Goal: Task Accomplishment & Management: Manage account settings

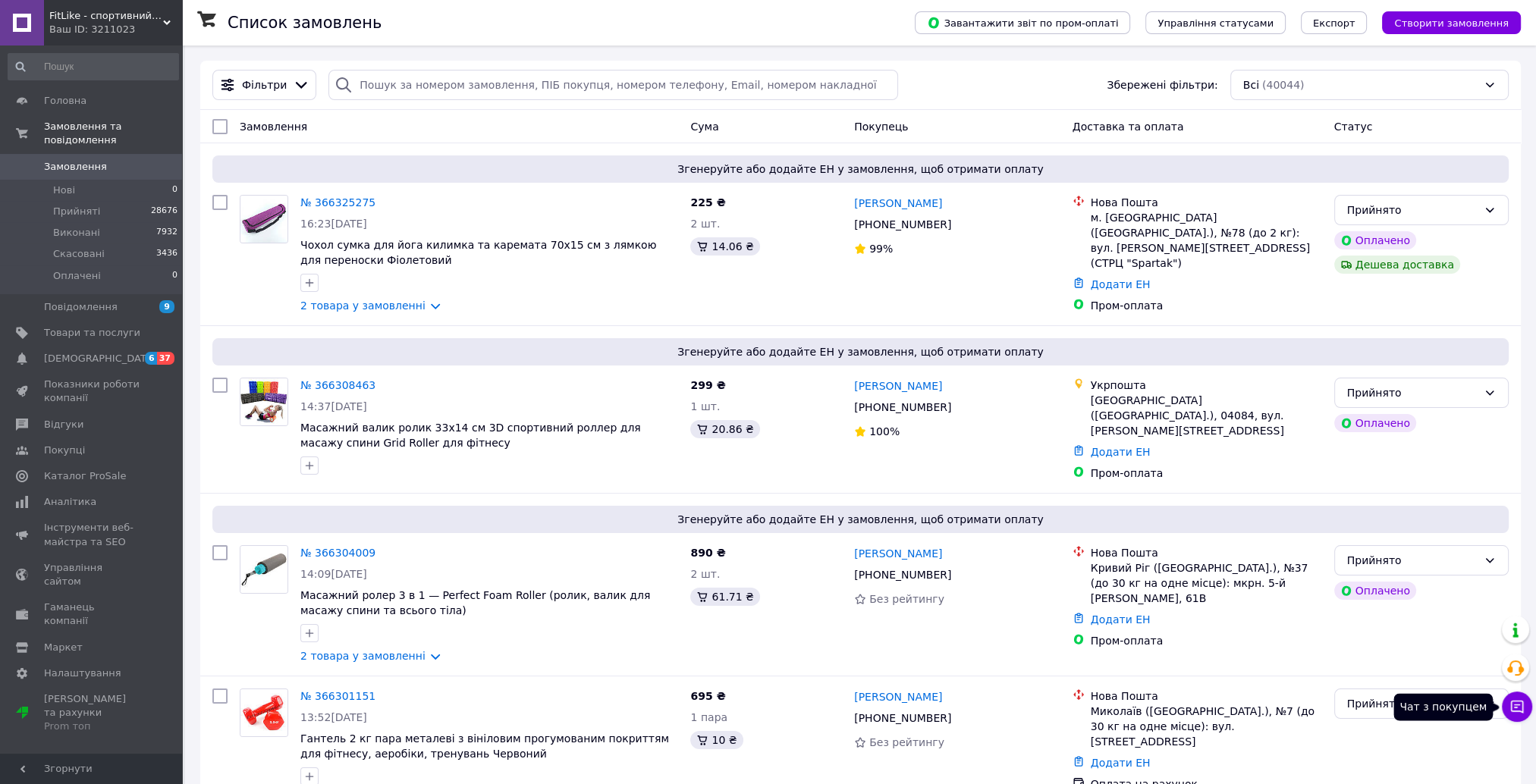
click at [1508, 710] on button "Чат з покупцем" at bounding box center [1517, 706] width 30 height 30
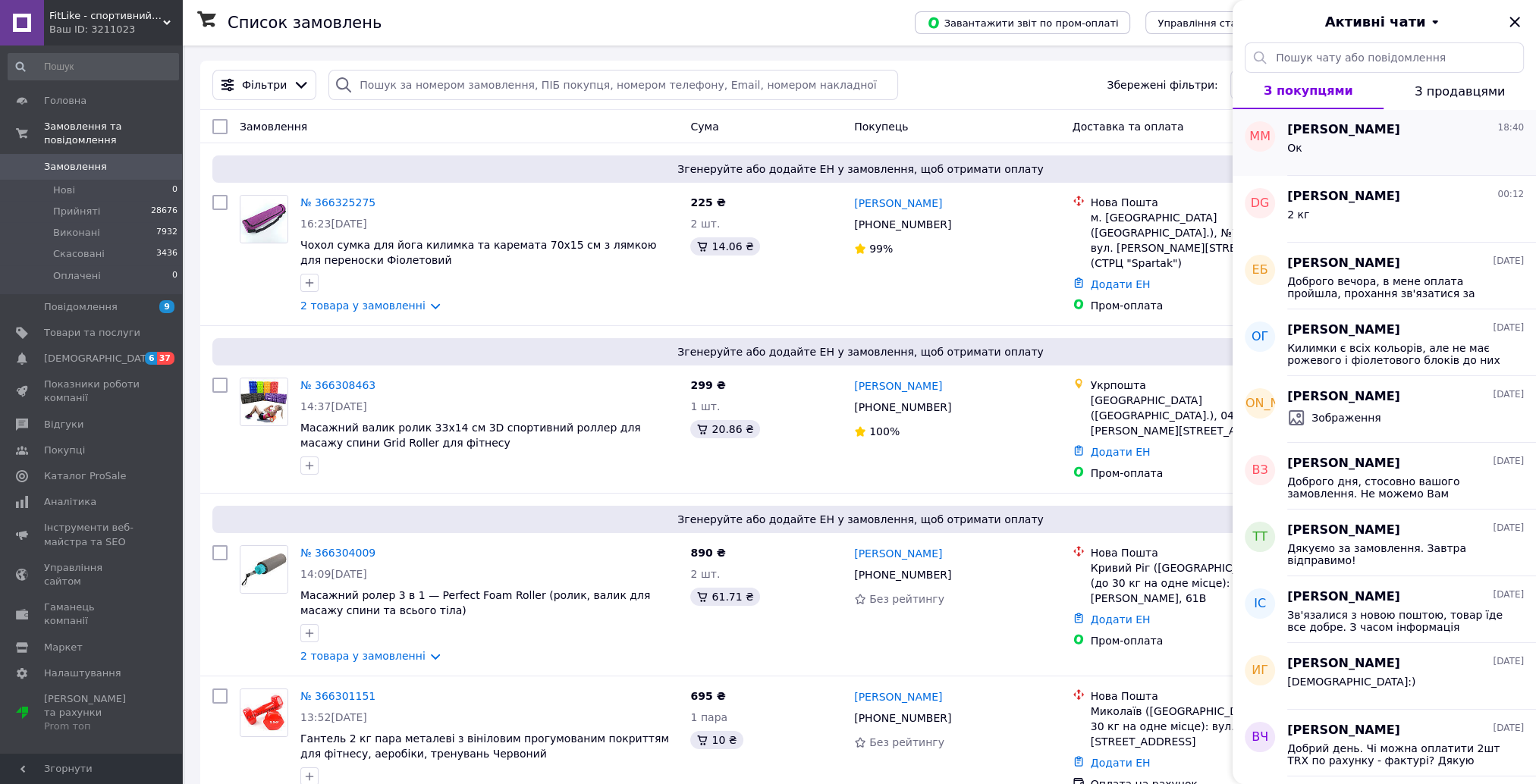
click at [1387, 143] on div "Ок" at bounding box center [1405, 151] width 236 height 25
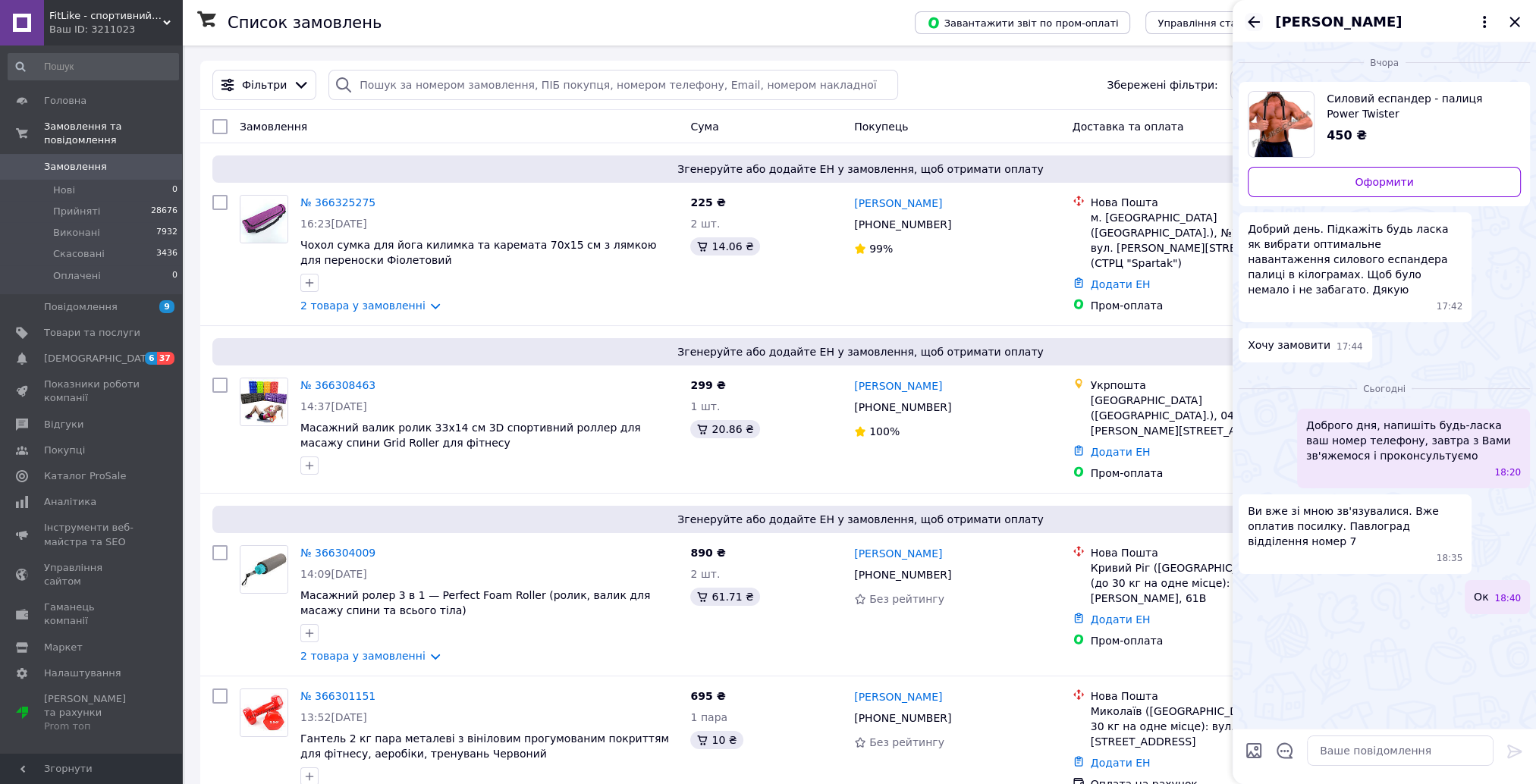
click at [1249, 22] on icon "Назад" at bounding box center [1254, 22] width 12 height 12
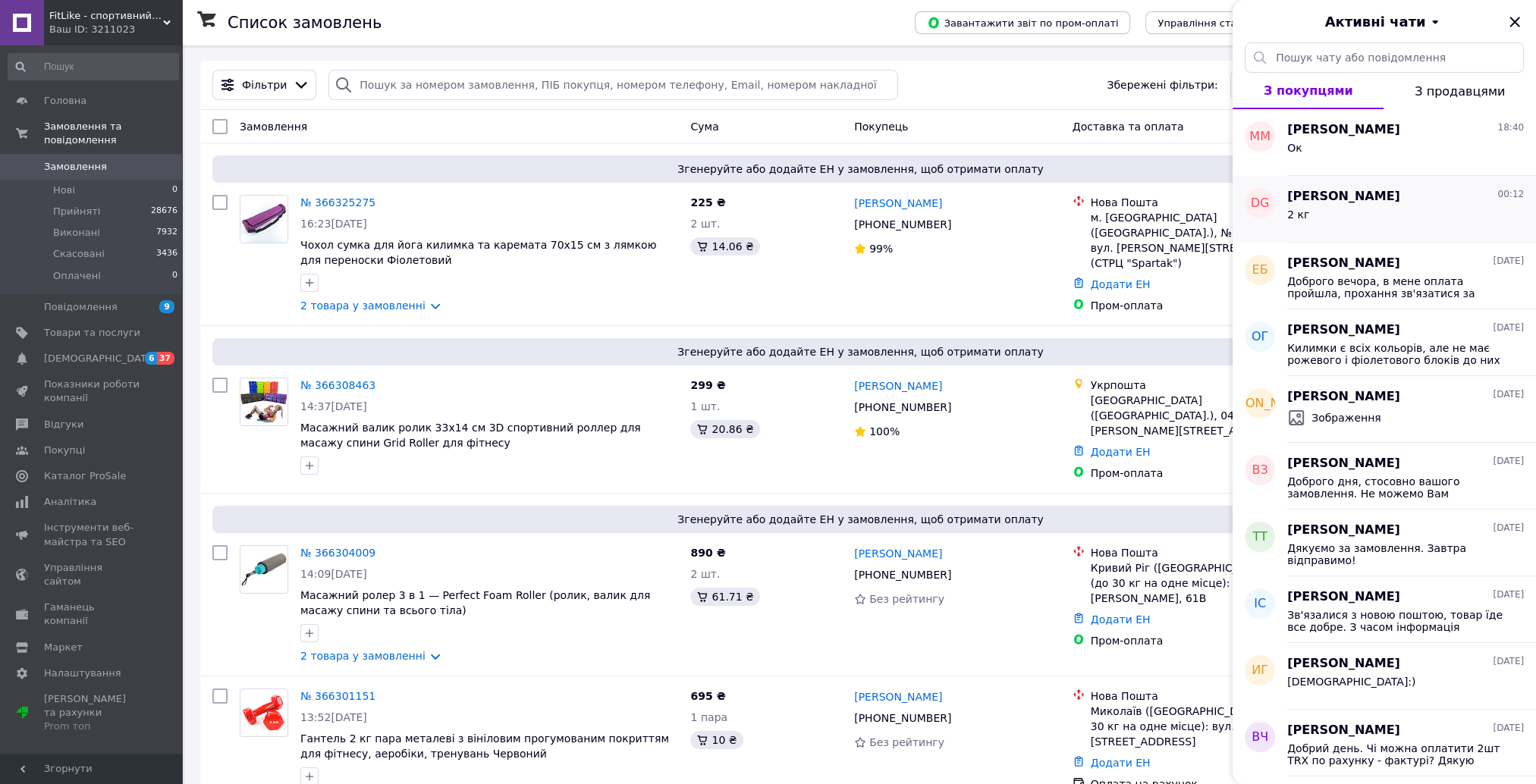
click at [1357, 209] on div "2 кг" at bounding box center [1405, 218] width 236 height 25
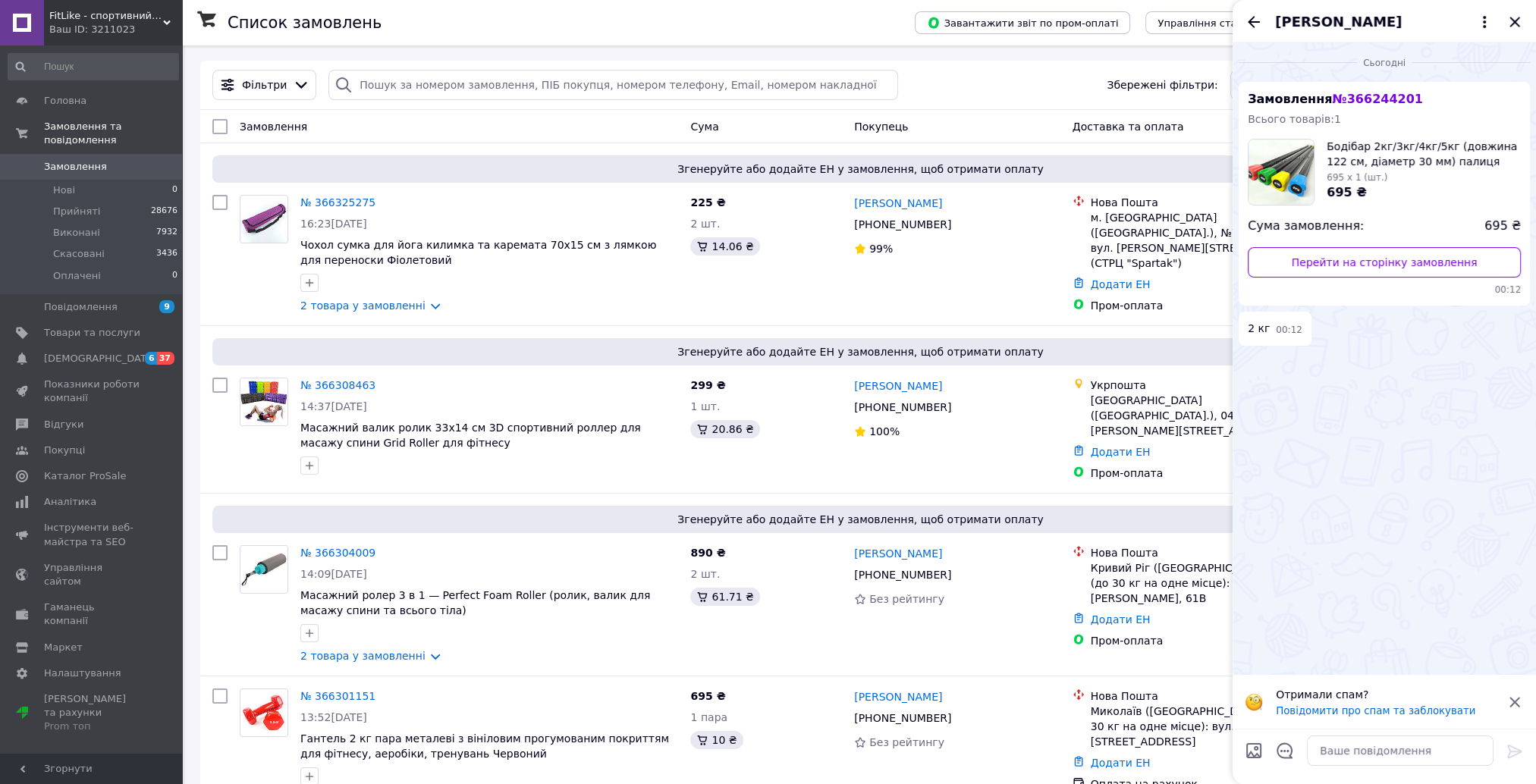
click at [1253, 27] on icon "Назад" at bounding box center [1254, 22] width 18 height 18
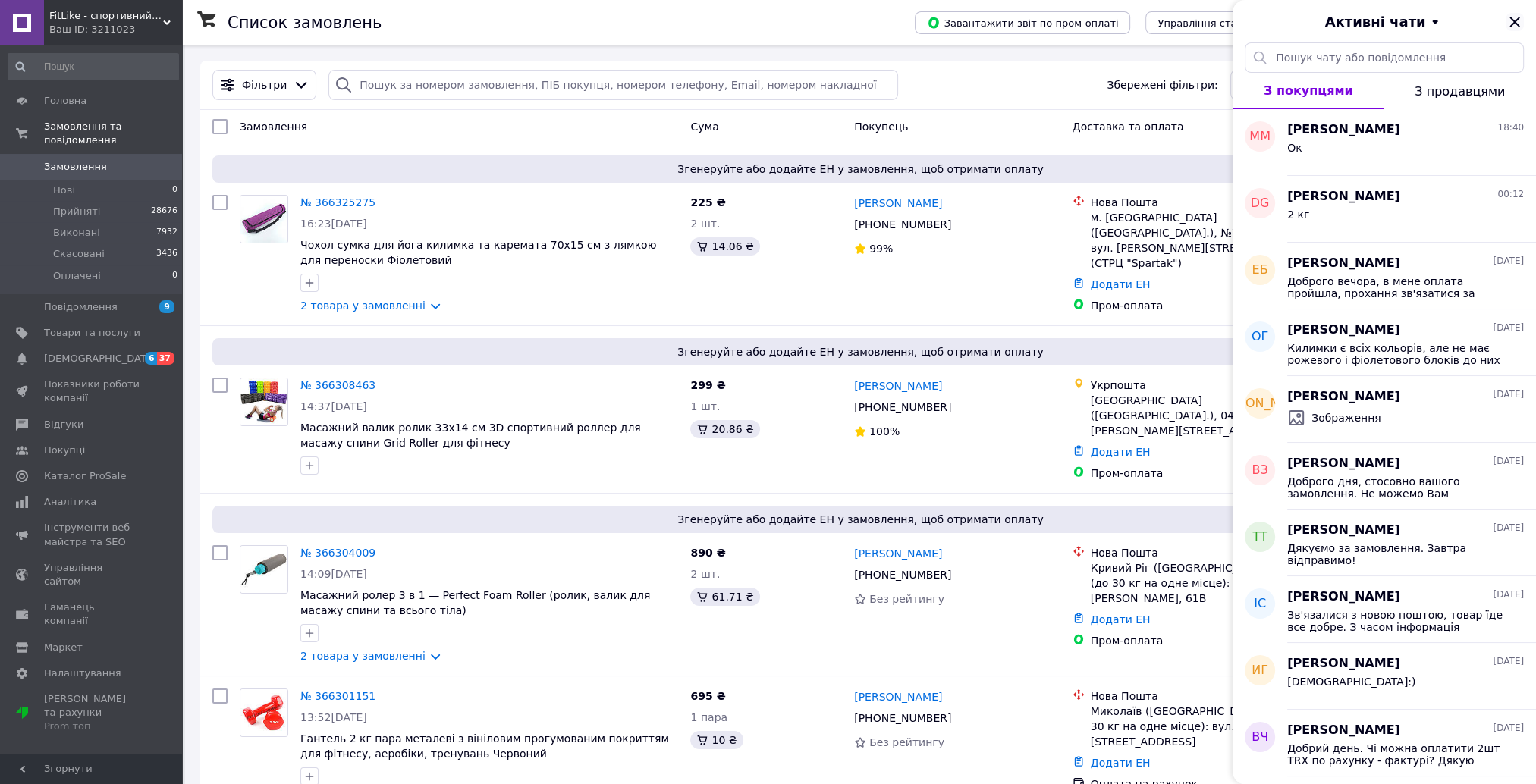
click at [1517, 23] on icon "Закрити" at bounding box center [1515, 22] width 18 height 18
